Goal: Task Accomplishment & Management: Manage account settings

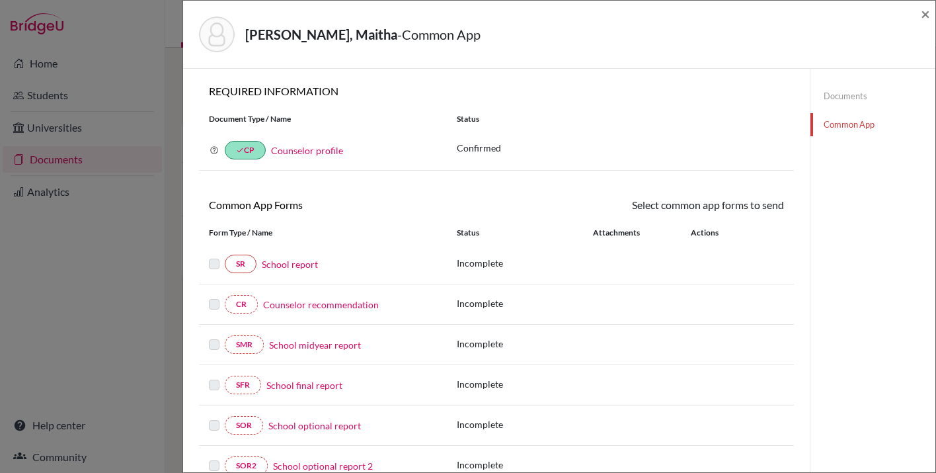
scroll to position [321, 0]
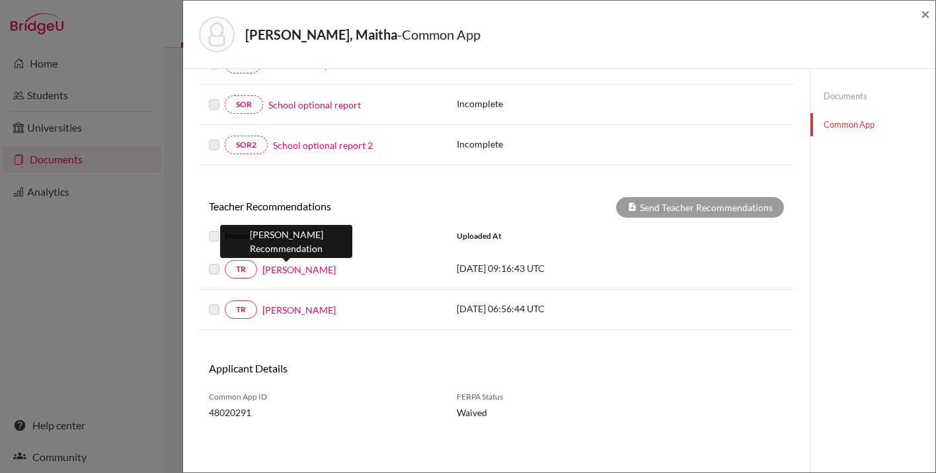
click at [287, 270] on link "Kyle Adams" at bounding box center [298, 269] width 73 height 14
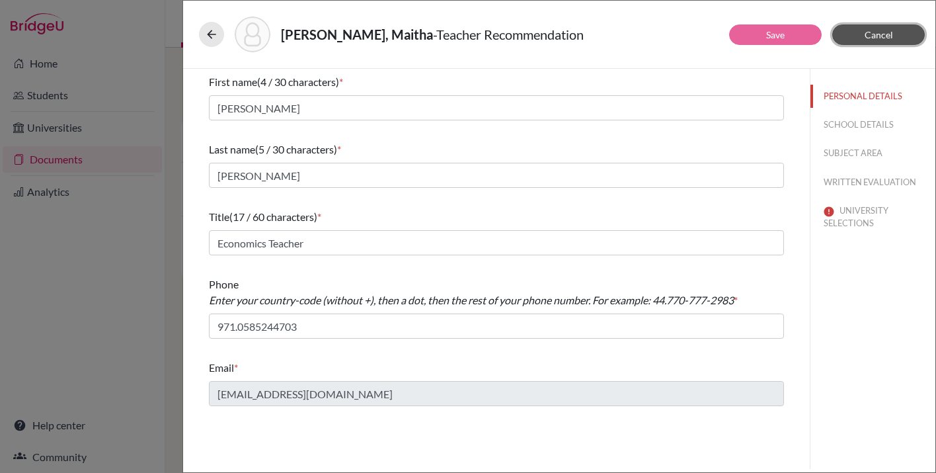
click at [874, 30] on span "Cancel" at bounding box center [879, 34] width 28 height 11
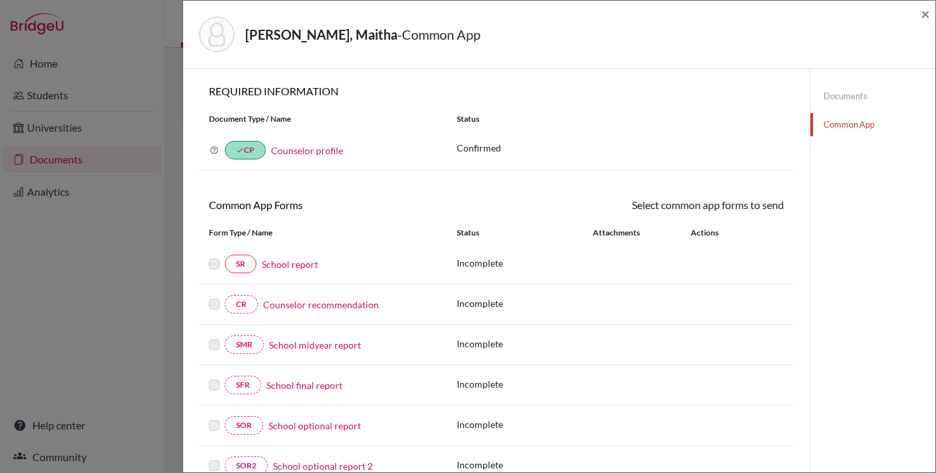
scroll to position [321, 0]
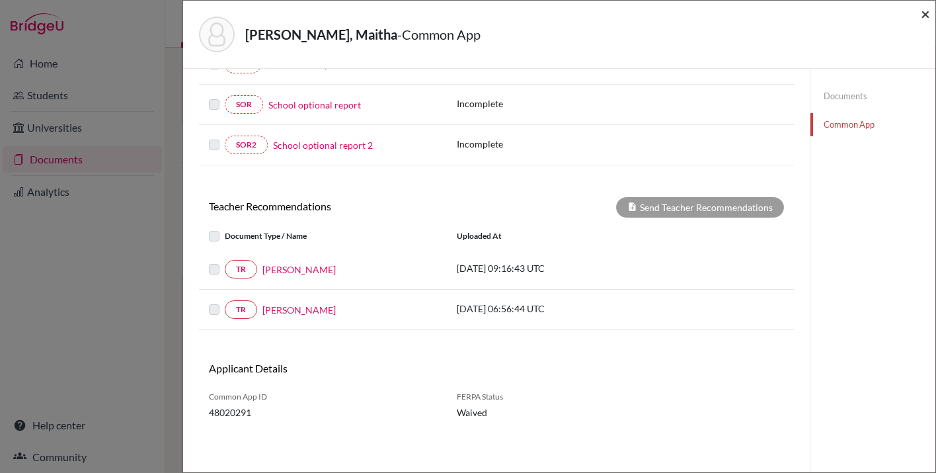
click at [925, 13] on span "×" at bounding box center [925, 13] width 9 height 19
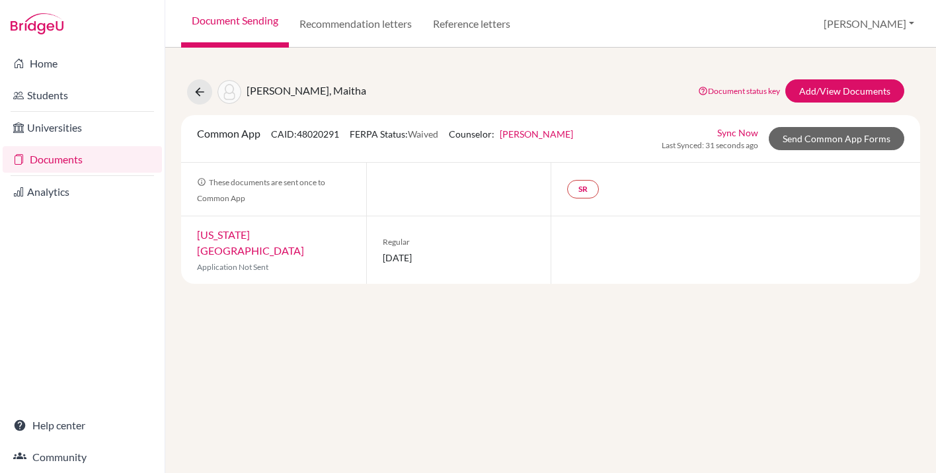
click at [232, 20] on link "Document Sending" at bounding box center [235, 24] width 108 height 48
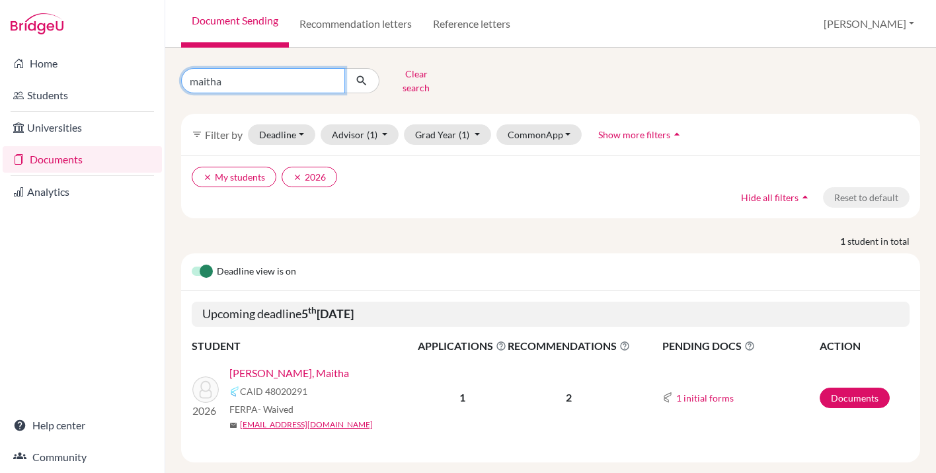
click at [233, 81] on input "maitha" at bounding box center [263, 80] width 164 height 25
type input "maksym"
click button "submit" at bounding box center [361, 80] width 35 height 25
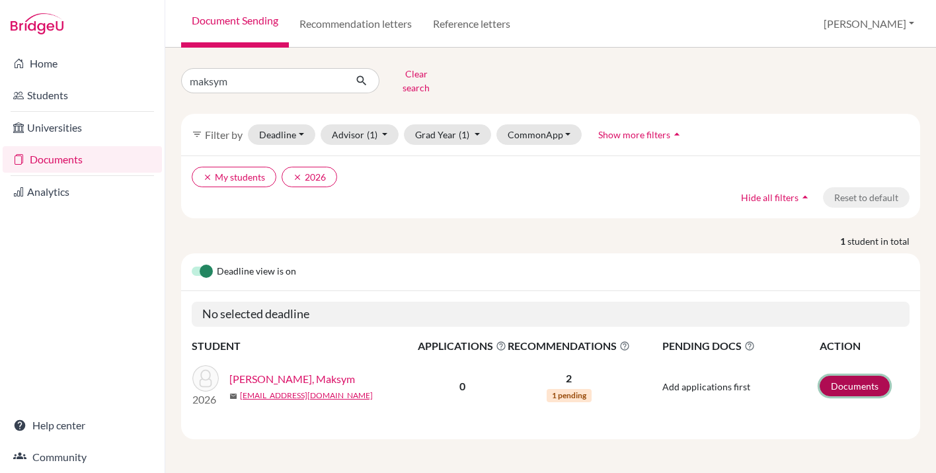
click at [838, 375] on link "Documents" at bounding box center [855, 385] width 70 height 20
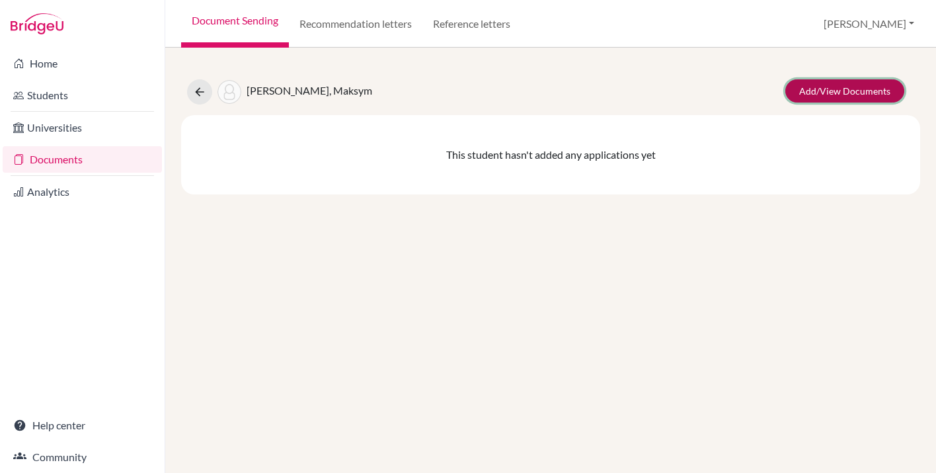
click at [826, 89] on link "Add/View Documents" at bounding box center [844, 90] width 119 height 23
